Goal: Task Accomplishment & Management: Complete application form

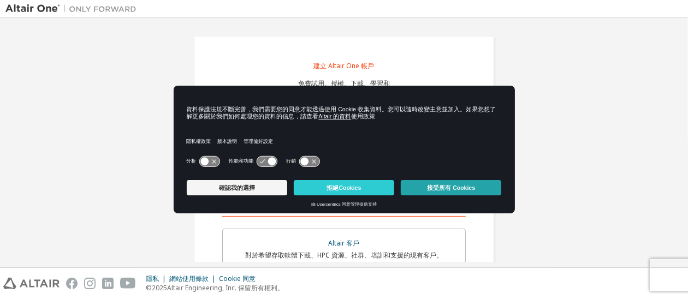
click at [439, 185] on font "接受所有 Cookies" at bounding box center [451, 188] width 48 height 7
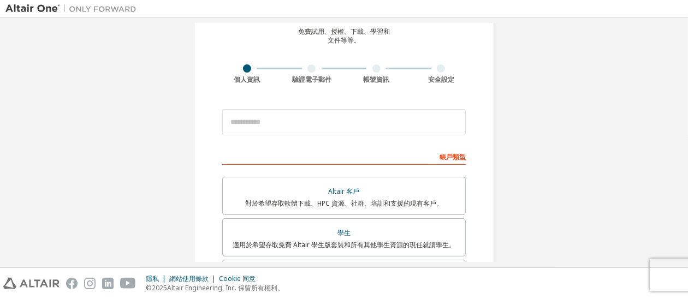
scroll to position [55, 0]
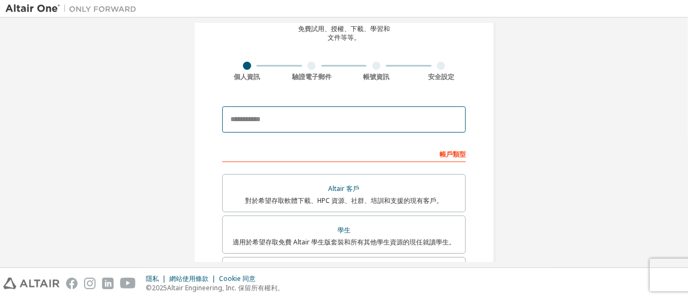
click at [250, 118] on input "email" at bounding box center [344, 120] width 244 height 26
type input "**********"
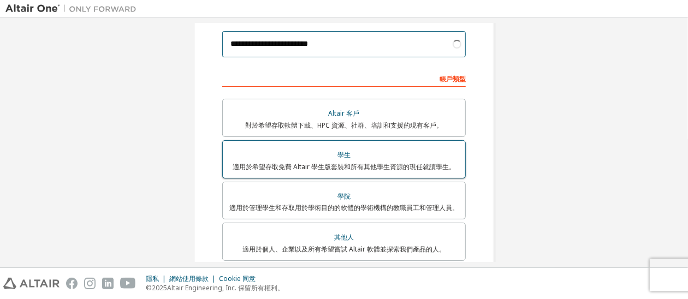
scroll to position [164, 0]
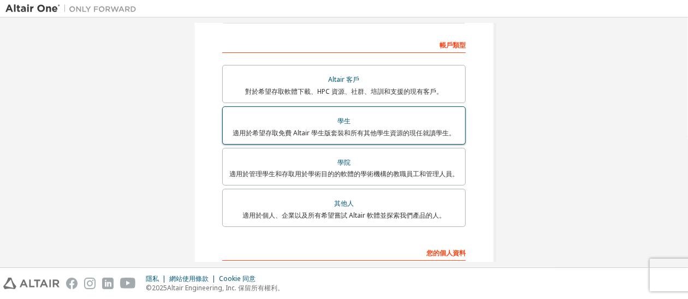
click at [379, 129] on font "適用於希望存取免費 Altair 學生版套裝和所有其他學生資源的現任就讀學生。" at bounding box center [344, 132] width 223 height 9
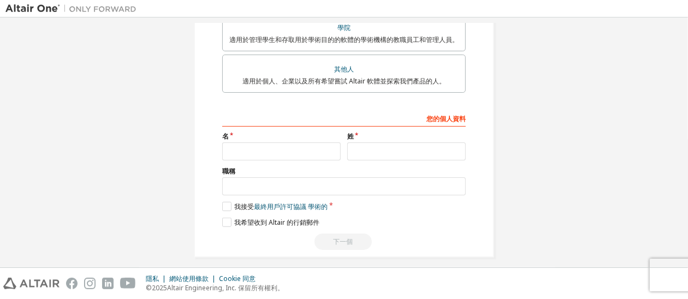
scroll to position [327, 0]
click at [310, 153] on input "text" at bounding box center [281, 151] width 119 height 18
type input "**"
type input "*"
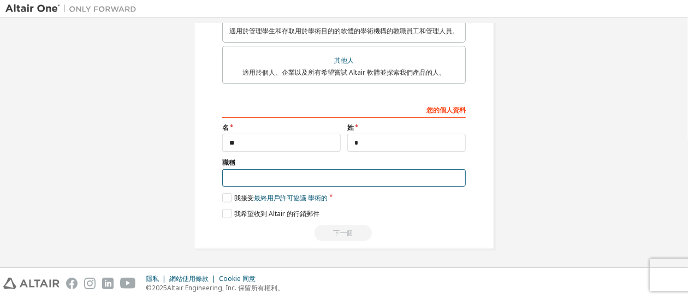
scroll to position [299, 0]
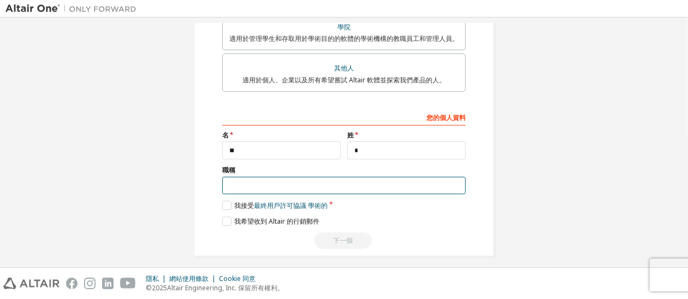
click at [256, 187] on input "text" at bounding box center [344, 186] width 244 height 18
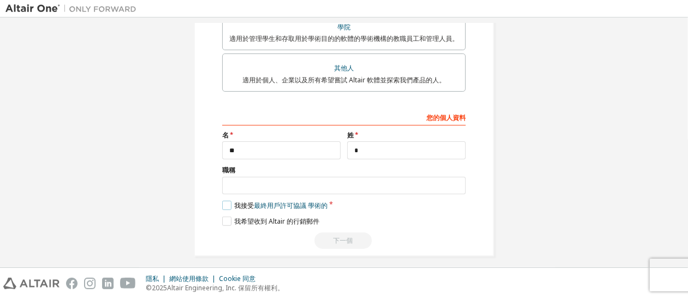
click at [230, 205] on label "我接受 最終用戶許可協議 學術的" at bounding box center [274, 205] width 105 height 9
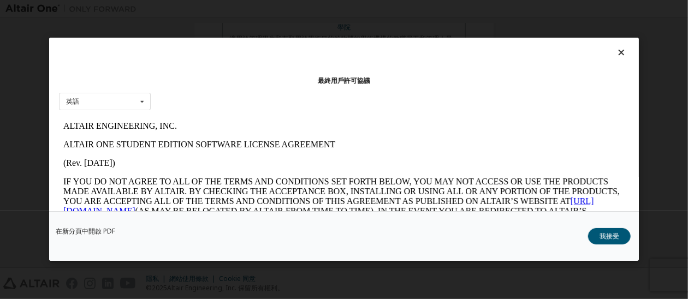
scroll to position [0, 0]
click at [629, 239] on button "我接受" at bounding box center [609, 237] width 43 height 16
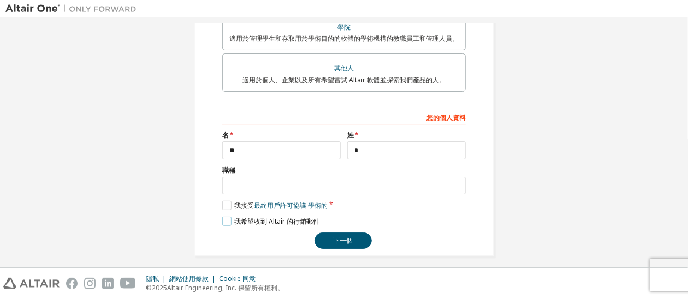
click at [227, 217] on label "我希望收到 Altair 的行銷郵件" at bounding box center [270, 221] width 97 height 9
click at [225, 220] on label "我希望收到 Altair 的行銷郵件" at bounding box center [270, 221] width 97 height 9
click at [348, 234] on button "下一個" at bounding box center [343, 241] width 57 height 16
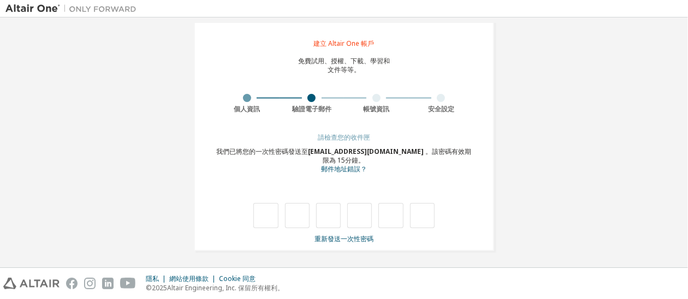
type input "*"
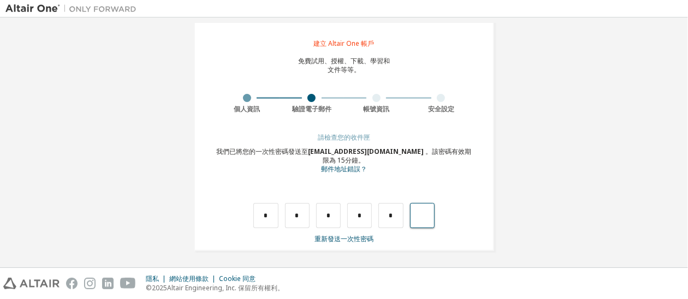
type input "*"
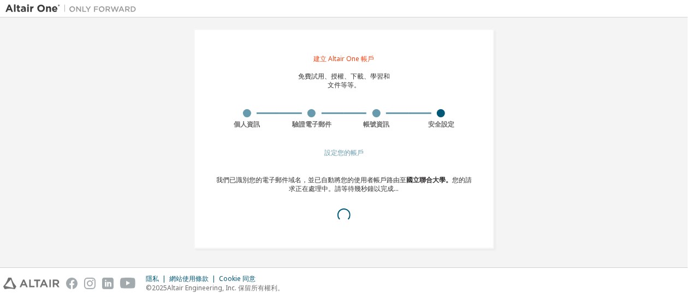
scroll to position [5, 0]
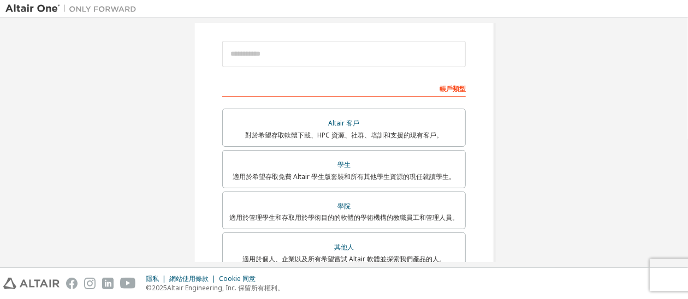
scroll to position [305, 0]
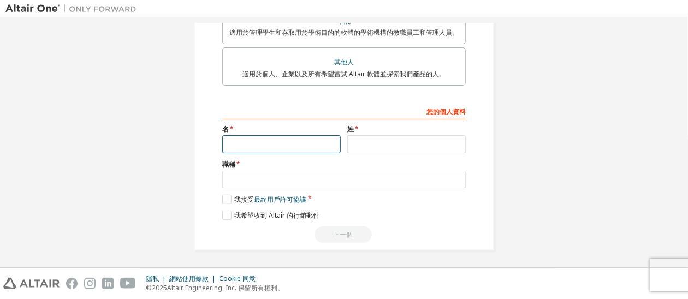
click at [305, 152] on div "您的個人資料 名 姓 職稱 請提供州/省，以幫助我們更有效地向您提供銷售和支援資源。 我接受 最終用戶許可協議 我希望收到 [GEOGRAPHIC_DATA]…" at bounding box center [344, 172] width 244 height 141
click at [308, 146] on input "text" at bounding box center [281, 144] width 119 height 18
type input "**"
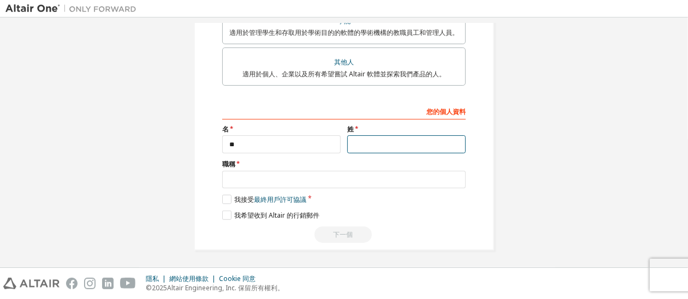
type input "*"
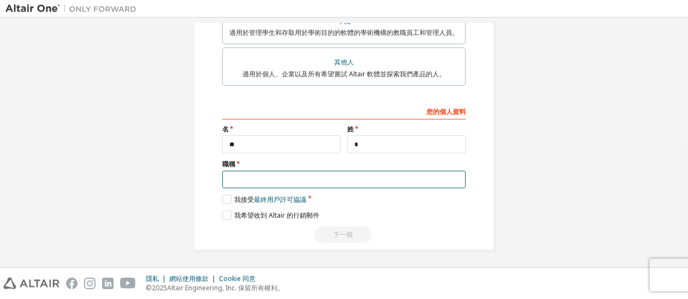
click at [259, 178] on input "text" at bounding box center [344, 180] width 244 height 18
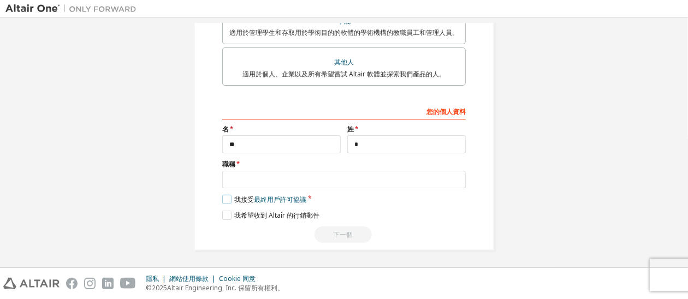
click at [234, 200] on font "我接受" at bounding box center [244, 199] width 20 height 9
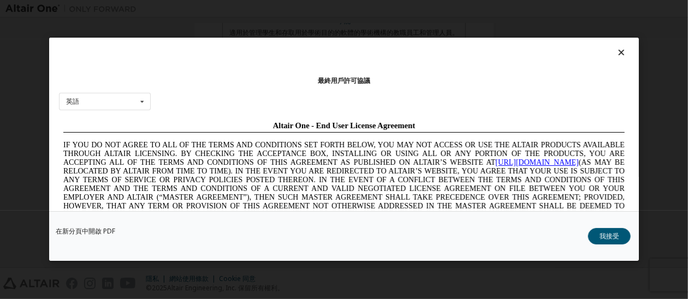
scroll to position [0, 0]
click at [599, 233] on button "我接受" at bounding box center [609, 237] width 43 height 16
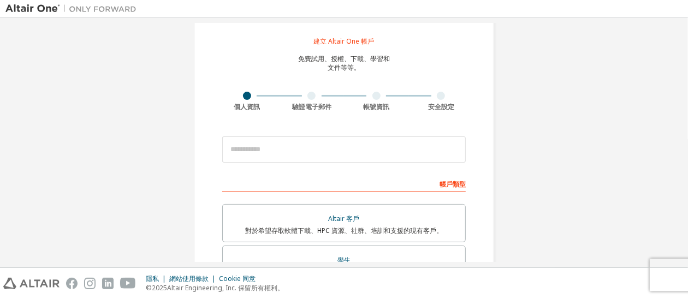
scroll to position [55, 0]
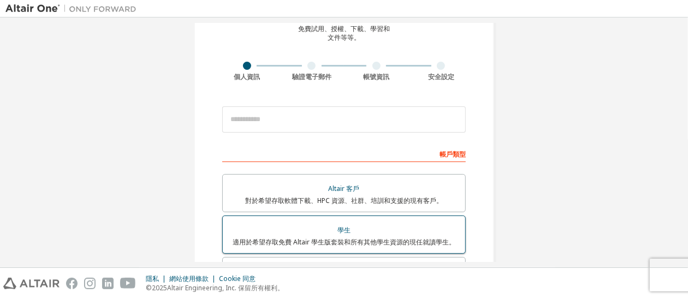
click at [355, 235] on div "學生" at bounding box center [343, 230] width 229 height 15
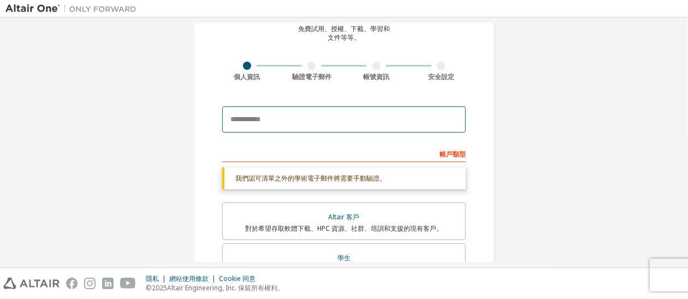
click at [289, 115] on input "email" at bounding box center [344, 120] width 244 height 26
type input "**********"
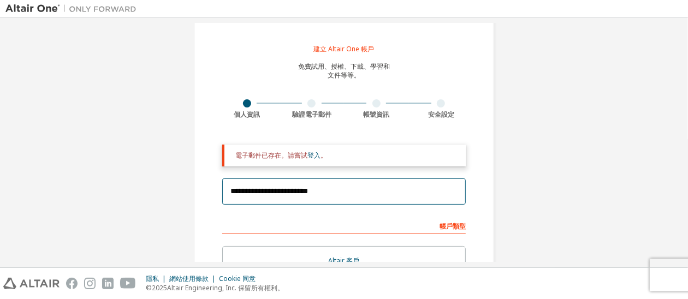
scroll to position [0, 0]
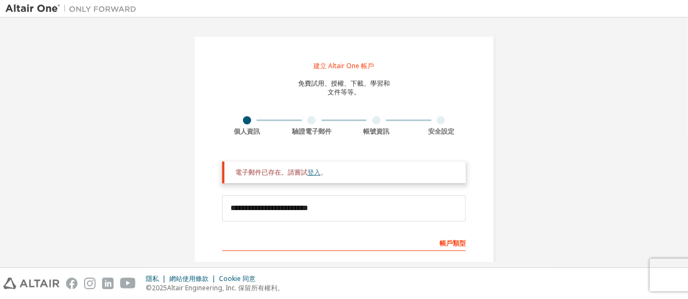
click at [308, 173] on font "登入" at bounding box center [314, 172] width 13 height 9
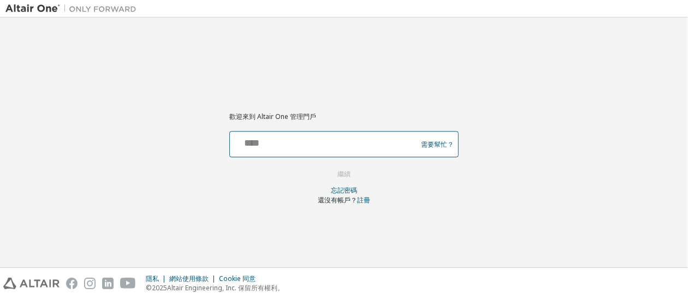
click at [300, 145] on input "text" at bounding box center [324, 142] width 181 height 16
type input "**********"
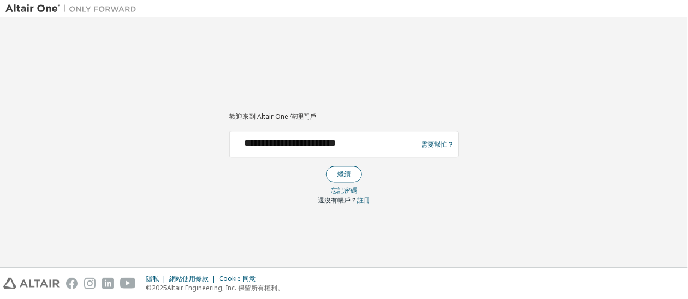
click at [344, 176] on font "繼續" at bounding box center [344, 174] width 13 height 9
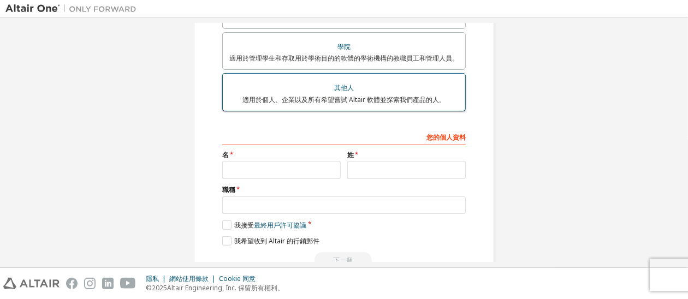
scroll to position [305, 0]
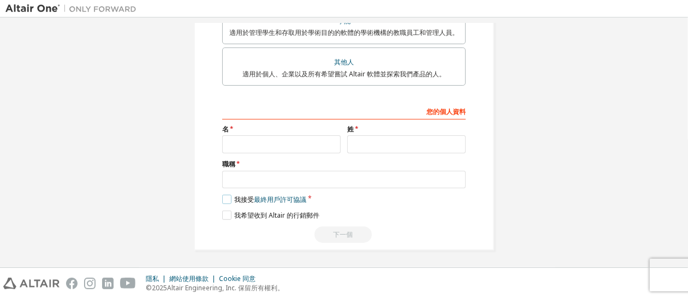
click at [229, 199] on label "我接受 最終用戶許可協議" at bounding box center [264, 199] width 84 height 9
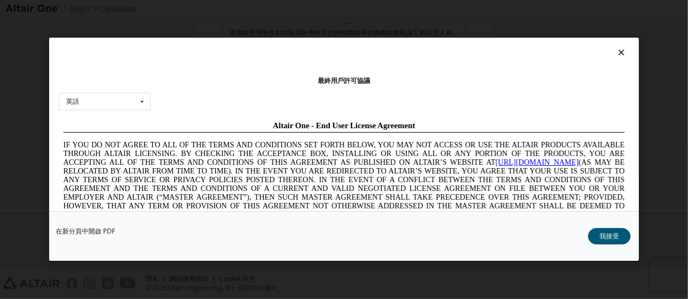
scroll to position [0, 0]
click at [619, 235] on font "我接受" at bounding box center [610, 236] width 20 height 9
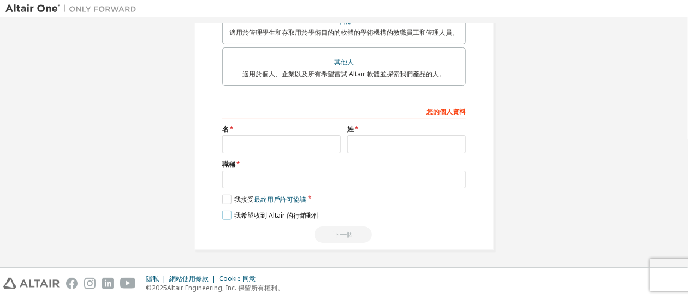
click at [222, 217] on label "我希望收到 Altair 的行銷郵件" at bounding box center [270, 215] width 97 height 9
click at [331, 234] on div "下一個" at bounding box center [344, 235] width 244 height 16
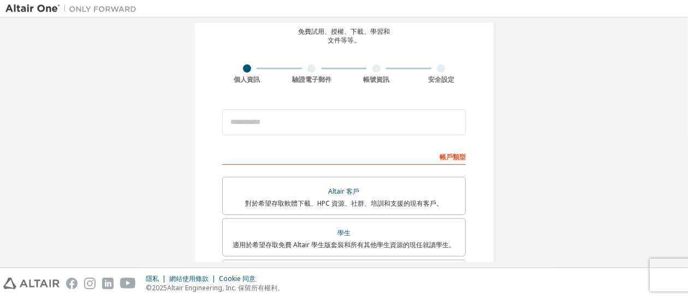
scroll to position [32, 0]
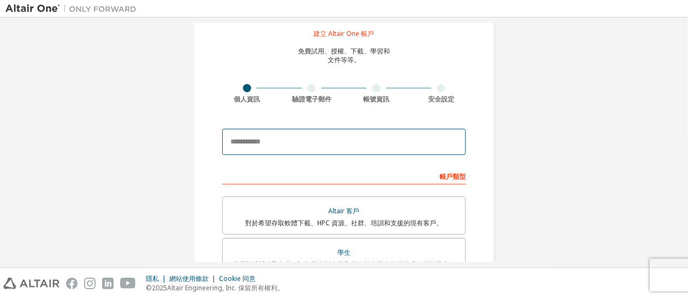
click at [298, 139] on input "email" at bounding box center [344, 142] width 244 height 26
type input "**********"
drag, startPoint x: 332, startPoint y: 146, endPoint x: 223, endPoint y: 147, distance: 108.7
click at [223, 147] on input "**********" at bounding box center [344, 142] width 244 height 26
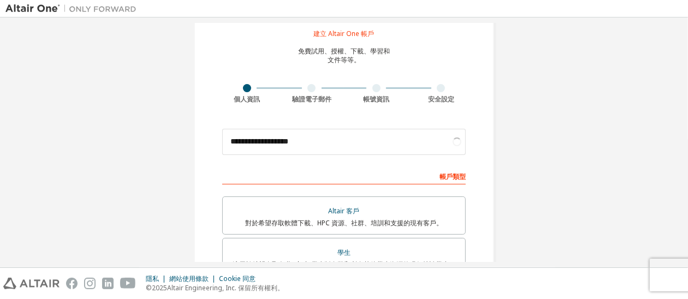
drag, startPoint x: 237, startPoint y: 140, endPoint x: 158, endPoint y: 170, distance: 84.2
click at [158, 170] on div "**********" at bounding box center [343, 264] width 677 height 546
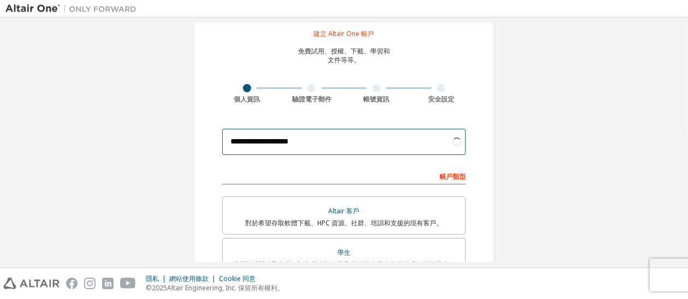
drag, startPoint x: 328, startPoint y: 143, endPoint x: 196, endPoint y: 148, distance: 132.8
click at [196, 148] on div "**********" at bounding box center [344, 264] width 300 height 520
click at [251, 140] on input "email" at bounding box center [344, 142] width 244 height 26
type input "**********"
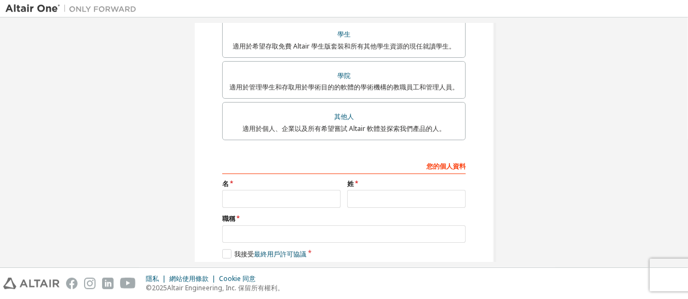
scroll to position [286, 0]
click at [288, 191] on input "text" at bounding box center [281, 199] width 119 height 18
type input "**"
type input "*"
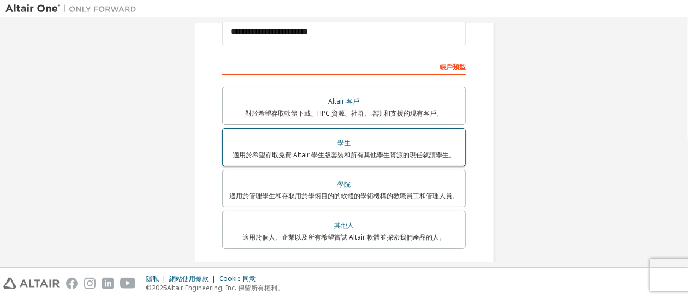
click at [349, 148] on div "學生" at bounding box center [343, 142] width 229 height 15
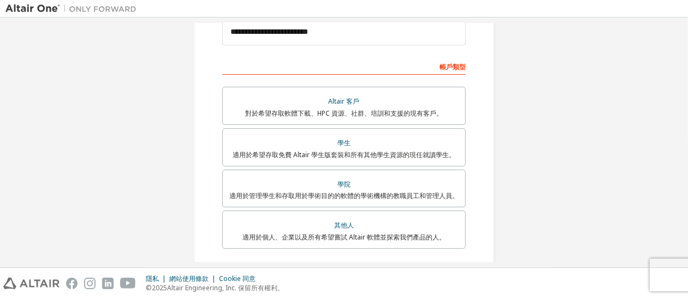
scroll to position [340, 0]
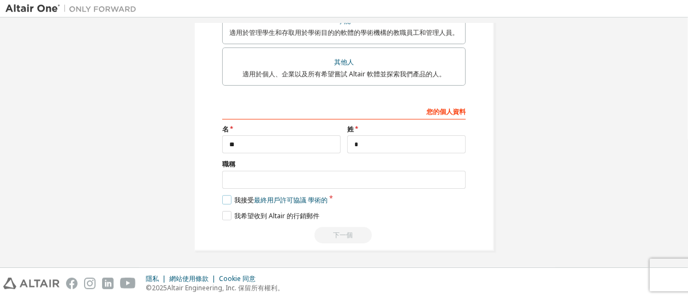
click at [223, 198] on label "我接受 最終用戶許可協議 學術的" at bounding box center [274, 200] width 105 height 9
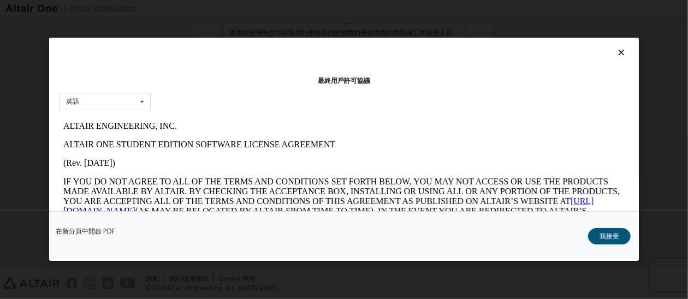
scroll to position [0, 0]
click at [620, 235] on button "我接受" at bounding box center [609, 237] width 43 height 16
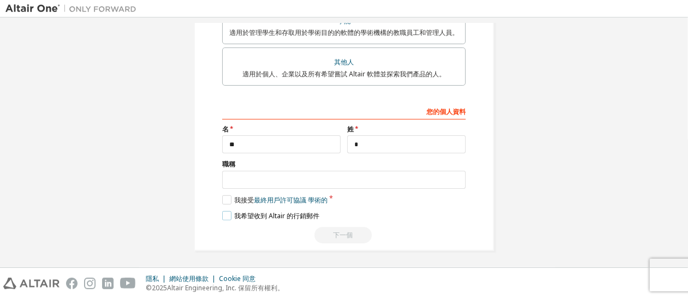
click at [231, 214] on label "我希望收到 Altair 的行銷郵件" at bounding box center [270, 215] width 97 height 9
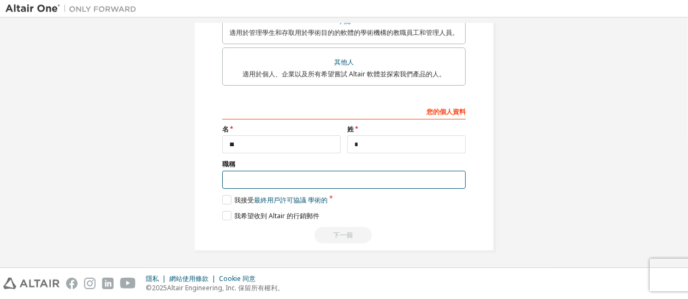
click at [299, 181] on input "text" at bounding box center [344, 180] width 244 height 18
